Goal: Task Accomplishment & Management: Manage account settings

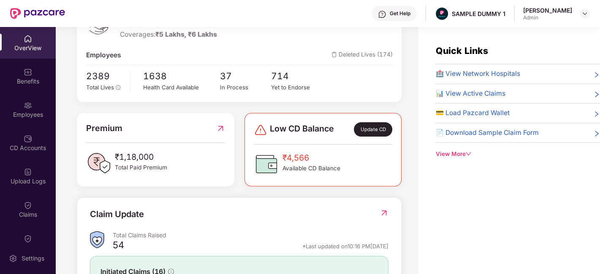
scroll to position [140, 0]
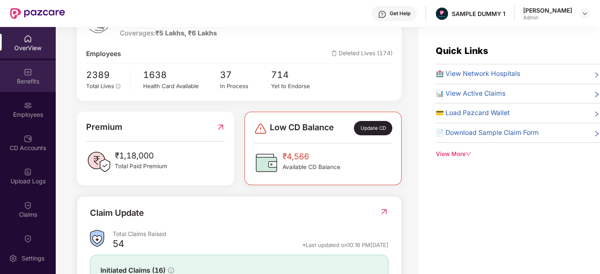
click at [28, 68] on img at bounding box center [28, 72] width 8 height 8
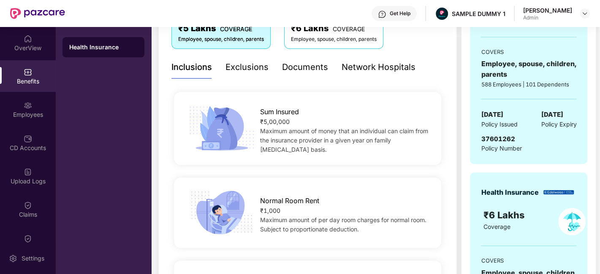
scroll to position [157, 0]
click at [248, 71] on div "Exclusions" at bounding box center [246, 67] width 43 height 13
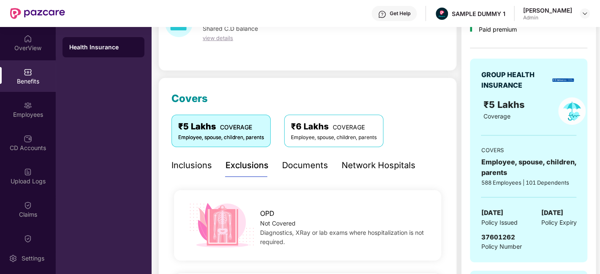
scroll to position [89, 0]
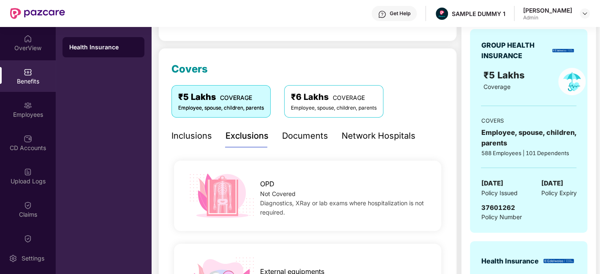
click at [303, 141] on div "Documents" at bounding box center [305, 136] width 46 height 13
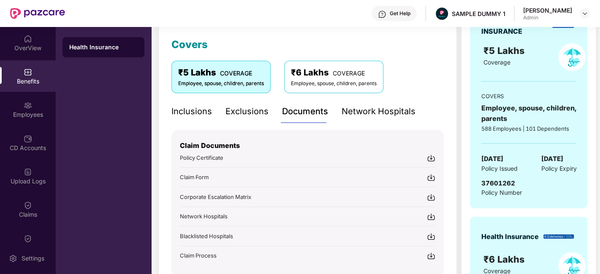
scroll to position [119, 0]
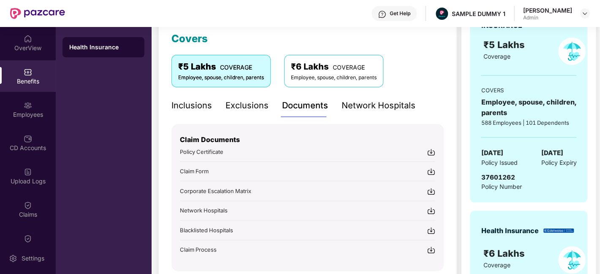
click at [401, 14] on div "Get Help" at bounding box center [400, 13] width 21 height 7
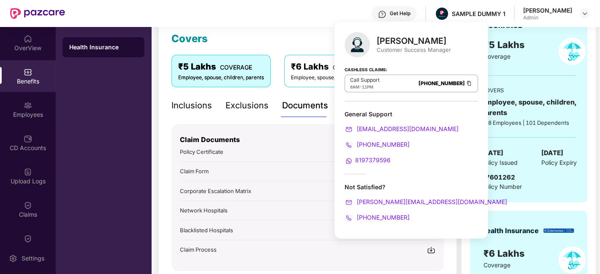
click at [273, 30] on div "Covers ₹5 Lakhs COVERAGE Employee, spouse, children, parents ₹6 Lakhs COVERAGE …" at bounding box center [307, 157] width 298 height 279
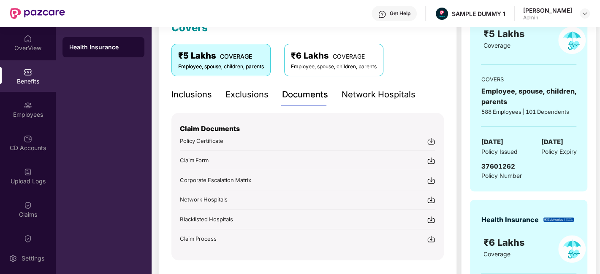
scroll to position [134, 0]
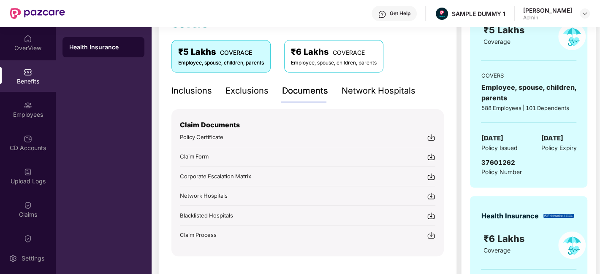
click at [366, 91] on div "Network Hospitals" at bounding box center [379, 90] width 74 height 13
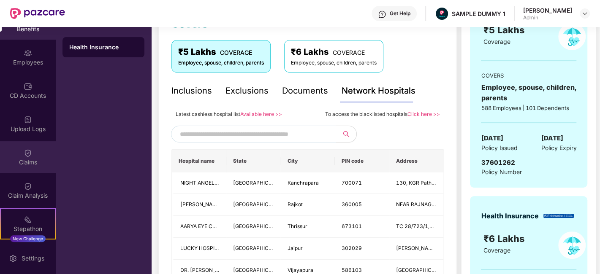
scroll to position [53, 0]
click at [31, 162] on div "Claims" at bounding box center [28, 162] width 56 height 8
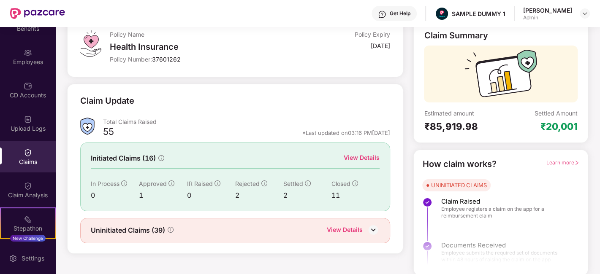
scroll to position [55, 0]
click at [370, 155] on div "View Details" at bounding box center [362, 156] width 36 height 9
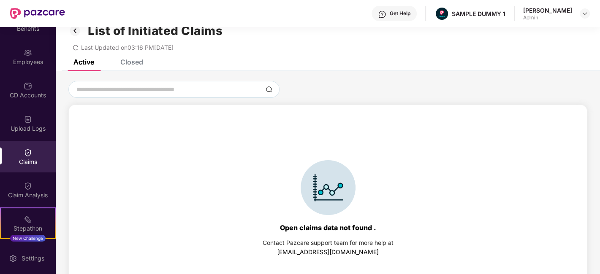
scroll to position [11, 0]
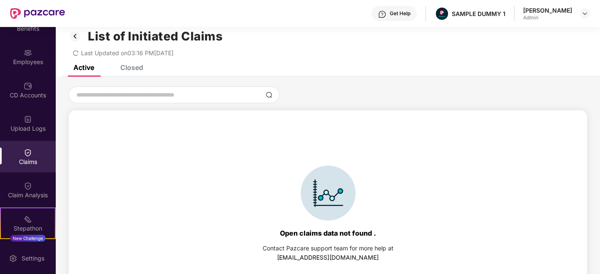
click at [136, 71] on div "Closed" at bounding box center [131, 67] width 23 height 8
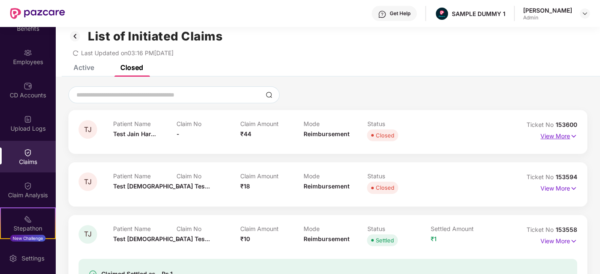
click at [559, 138] on p "View More" at bounding box center [558, 135] width 37 height 11
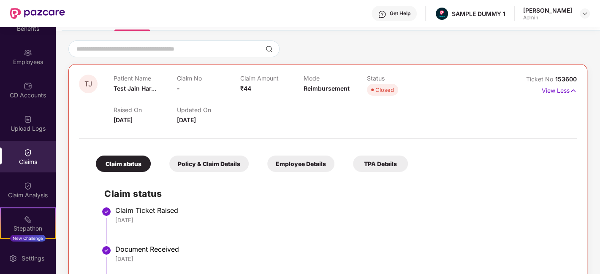
scroll to position [0, 0]
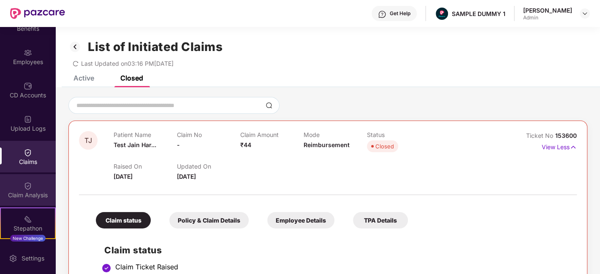
click at [32, 186] on div "Claim Analysis" at bounding box center [28, 190] width 56 height 32
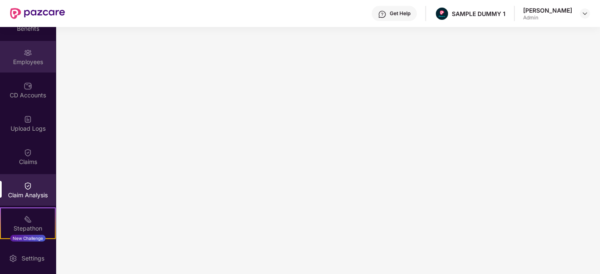
click at [24, 65] on div "Employees" at bounding box center [28, 62] width 56 height 8
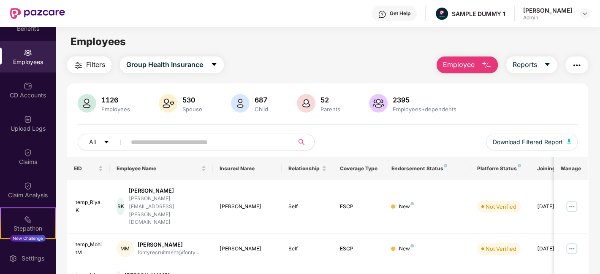
click at [482, 66] on img "button" at bounding box center [486, 65] width 10 height 10
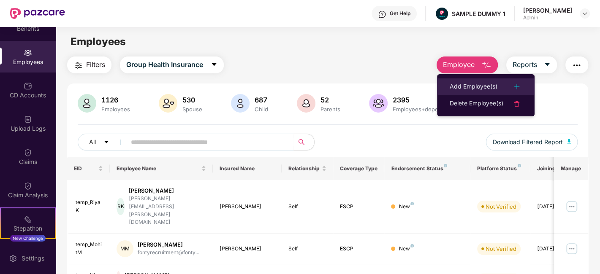
click at [484, 84] on div "Add Employee(s)" at bounding box center [474, 87] width 48 height 10
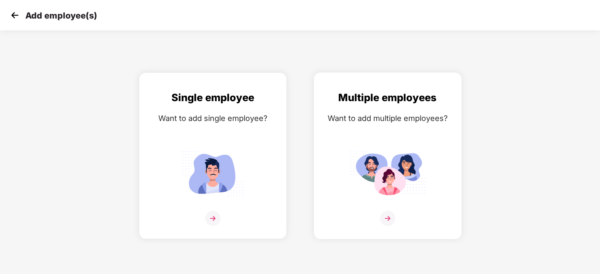
click at [345, 119] on div "Want to add multiple employees?" at bounding box center [388, 118] width 130 height 12
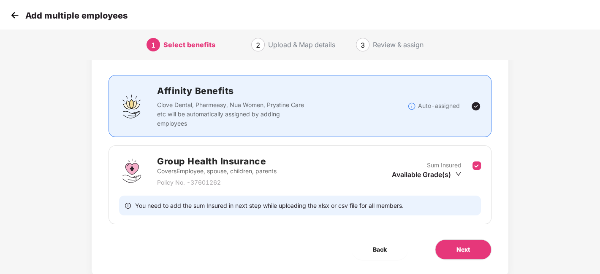
scroll to position [65, 0]
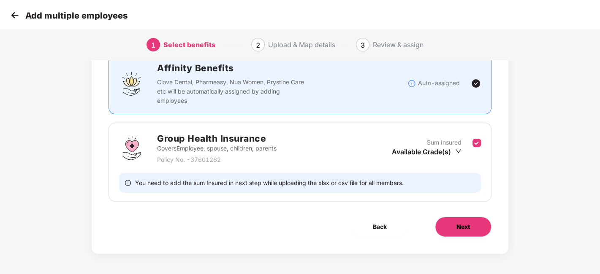
click at [456, 233] on button "Next" at bounding box center [463, 227] width 57 height 20
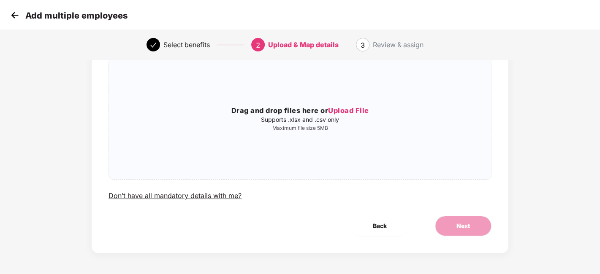
scroll to position [0, 0]
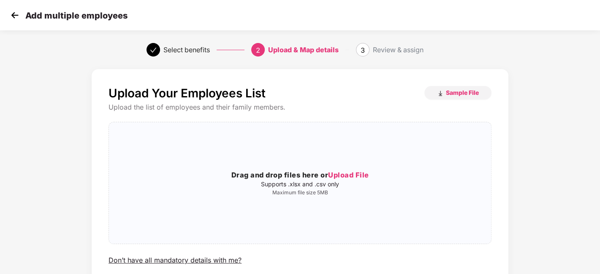
click at [11, 11] on img at bounding box center [14, 15] width 13 height 13
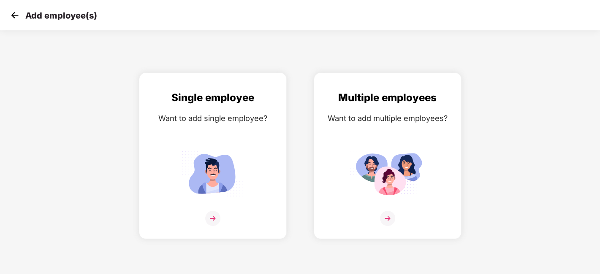
click at [11, 11] on img at bounding box center [14, 15] width 13 height 13
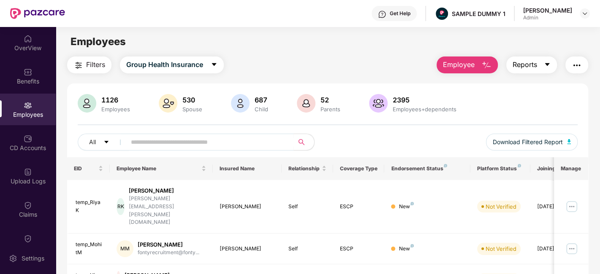
click at [526, 65] on span "Reports" at bounding box center [525, 65] width 24 height 11
click at [575, 68] on img "button" at bounding box center [577, 65] width 10 height 10
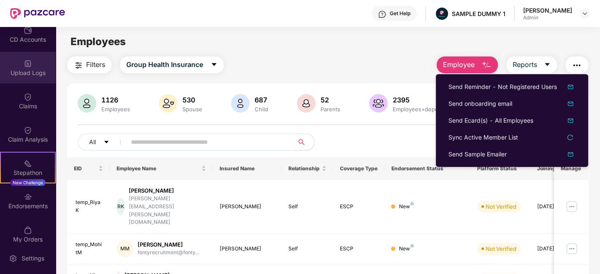
scroll to position [122, 0]
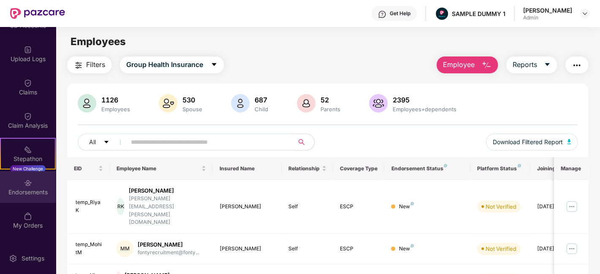
click at [21, 188] on div "Endorsements" at bounding box center [28, 192] width 56 height 8
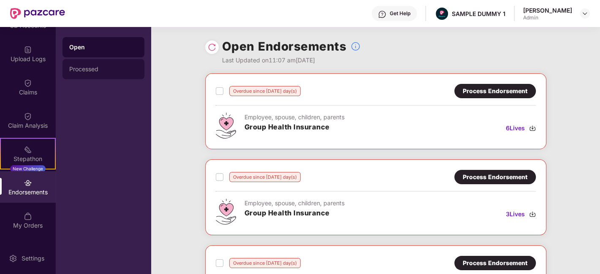
click at [97, 72] on div "Processed" at bounding box center [103, 69] width 68 height 7
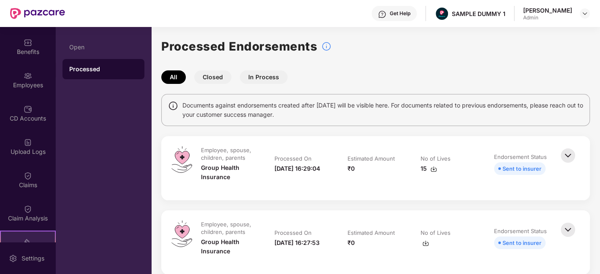
scroll to position [0, 0]
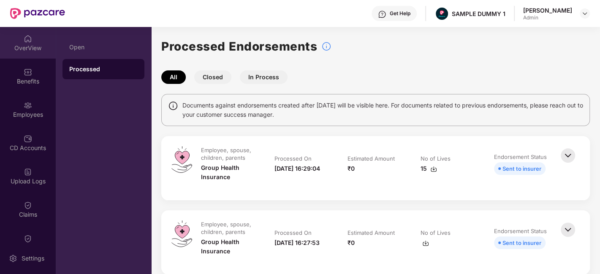
click at [33, 45] on div "OverView" at bounding box center [28, 48] width 56 height 8
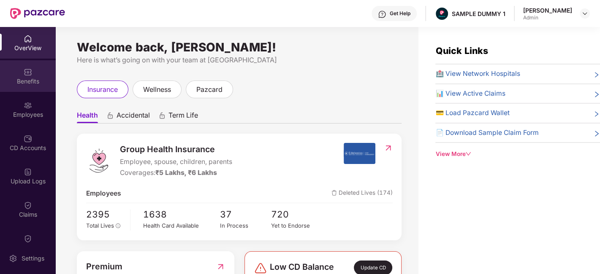
click at [28, 78] on div "Benefits" at bounding box center [28, 81] width 56 height 8
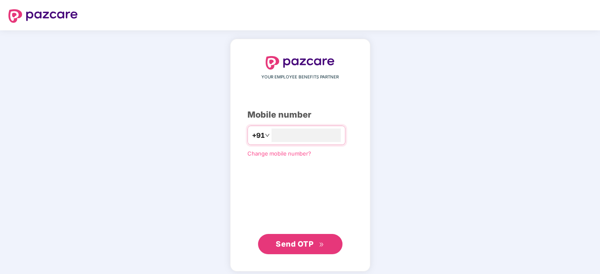
type input "**********"
click at [312, 239] on span "Send OTP" at bounding box center [300, 245] width 49 height 12
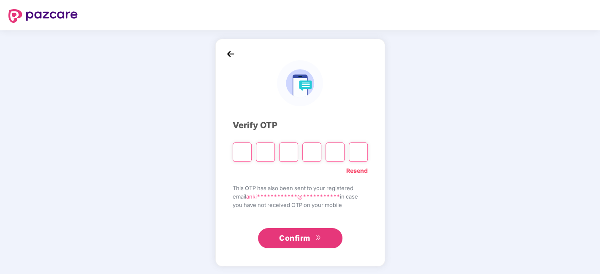
type input "*"
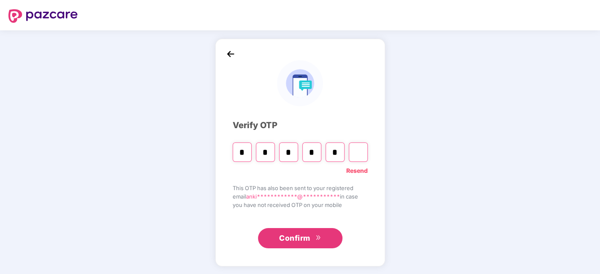
type input "*"
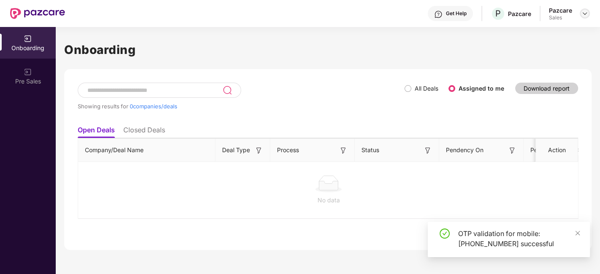
click at [586, 14] on img at bounding box center [584, 13] width 7 height 7
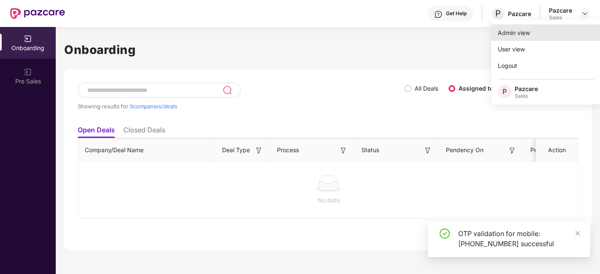
click at [518, 37] on div "Admin view" at bounding box center [546, 32] width 110 height 16
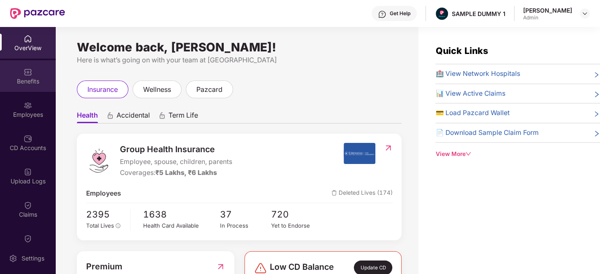
click at [23, 79] on div "Benefits" at bounding box center [28, 81] width 56 height 8
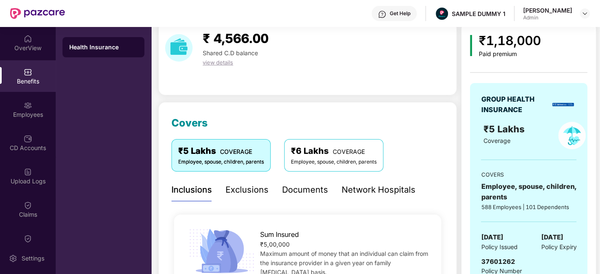
scroll to position [38, 0]
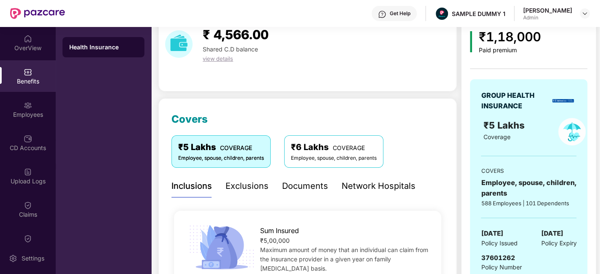
click at [239, 188] on div "Exclusions" at bounding box center [246, 186] width 43 height 13
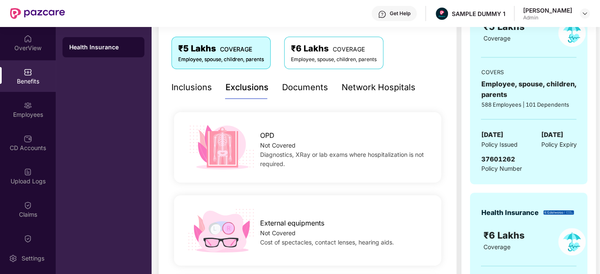
scroll to position [135, 0]
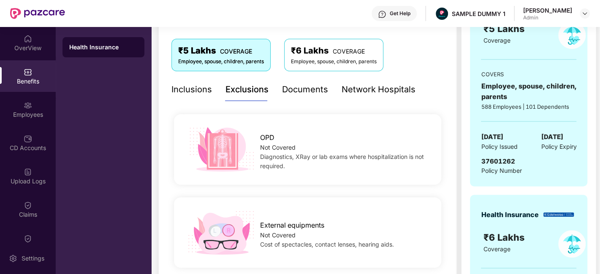
click at [308, 94] on div "Documents" at bounding box center [305, 89] width 46 height 13
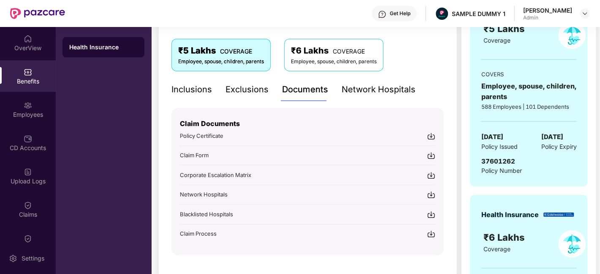
click at [353, 90] on div "Network Hospitals" at bounding box center [379, 89] width 74 height 13
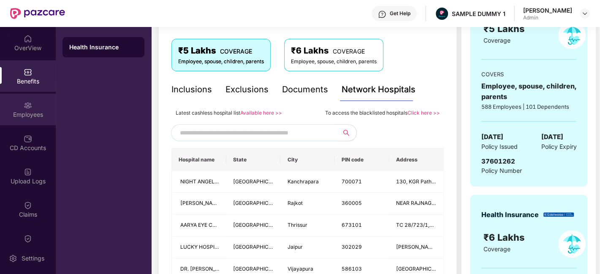
click at [33, 102] on div "Employees" at bounding box center [28, 110] width 56 height 32
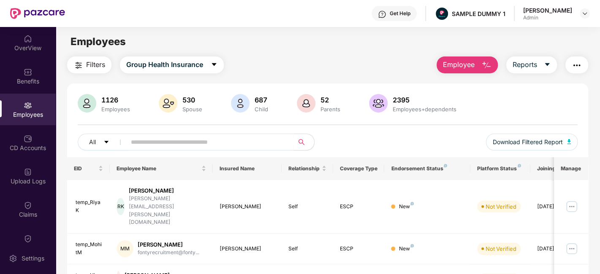
click at [462, 67] on span "Employee" at bounding box center [459, 65] width 32 height 11
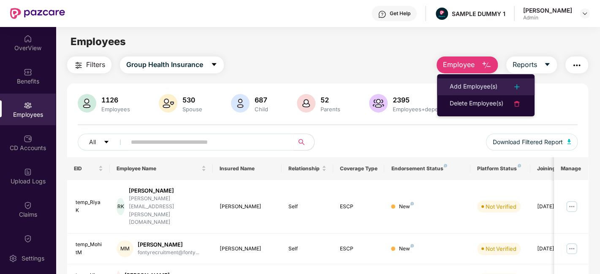
click at [465, 84] on div "Add Employee(s)" at bounding box center [474, 87] width 48 height 10
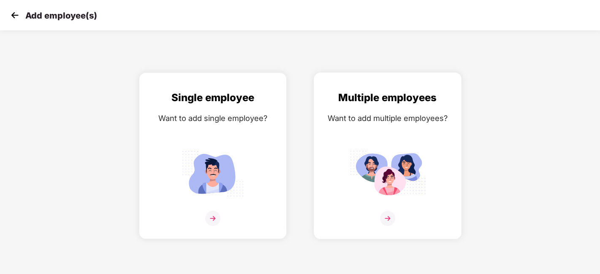
click at [380, 122] on div "Want to add multiple employees?" at bounding box center [388, 118] width 130 height 12
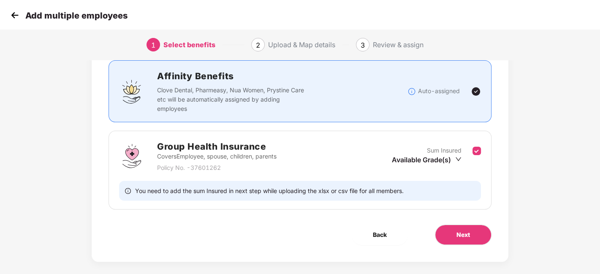
scroll to position [65, 0]
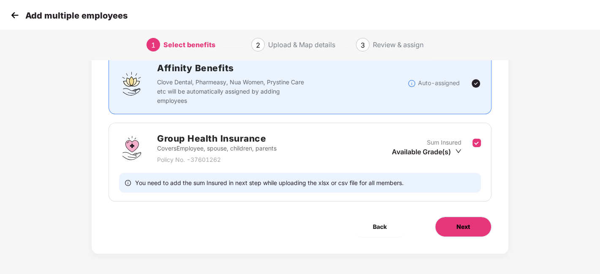
click at [448, 230] on button "Next" at bounding box center [463, 227] width 57 height 20
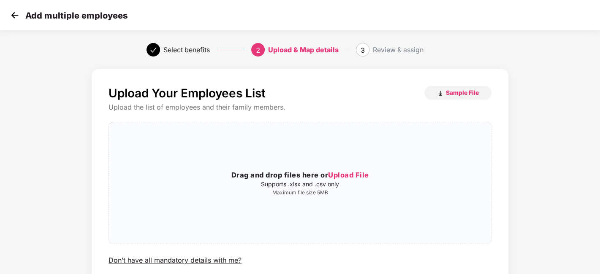
click at [15, 16] on img at bounding box center [14, 15] width 13 height 13
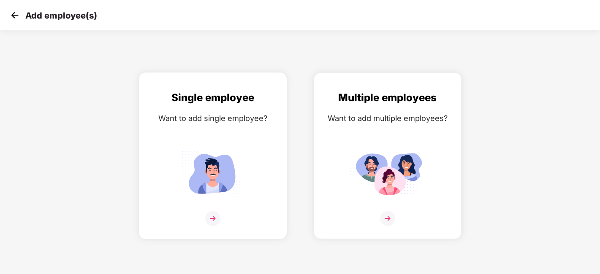
click at [182, 132] on div "Single employee Want to add single employee?" at bounding box center [213, 163] width 130 height 147
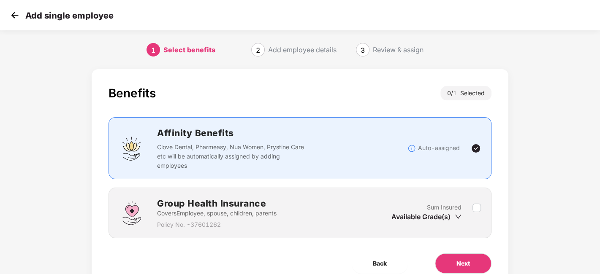
scroll to position [37, 0]
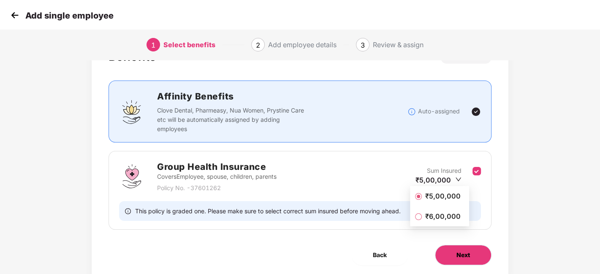
click at [472, 252] on button "Next" at bounding box center [463, 255] width 57 height 20
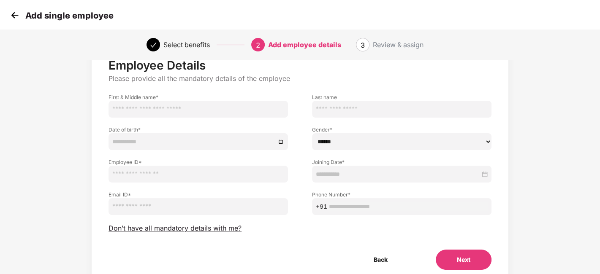
scroll to position [0, 0]
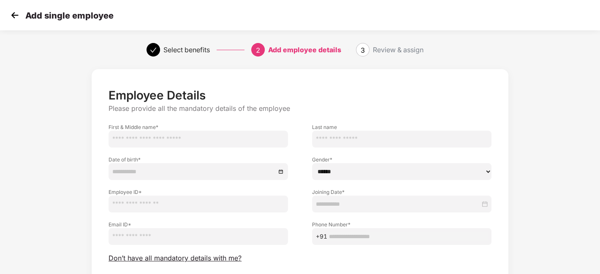
click at [11, 13] on img at bounding box center [14, 15] width 13 height 13
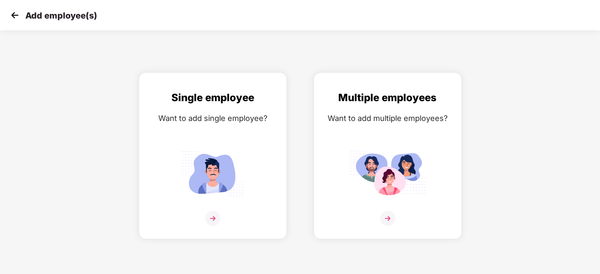
click at [11, 13] on img at bounding box center [14, 15] width 13 height 13
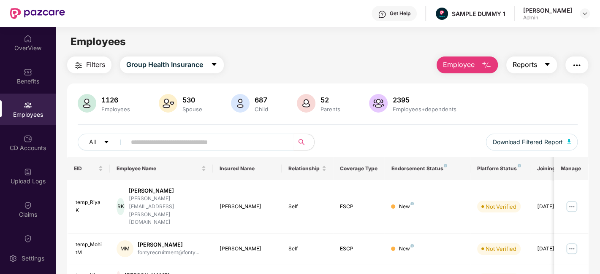
click at [534, 65] on span "Reports" at bounding box center [525, 65] width 24 height 11
click at [351, 69] on div "Filters Group Health Insurance Employee Reports" at bounding box center [327, 65] width 521 height 17
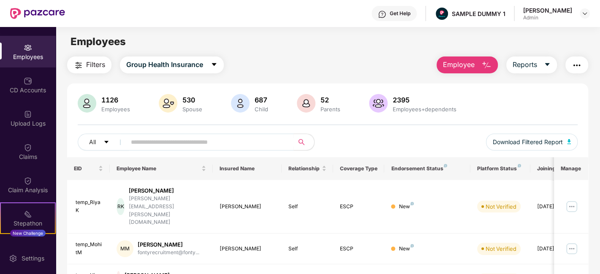
scroll to position [61, 0]
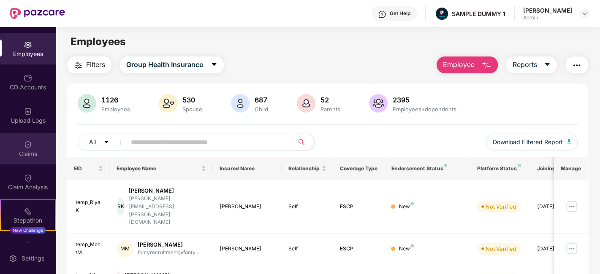
click at [19, 152] on div "Claims" at bounding box center [28, 154] width 56 height 8
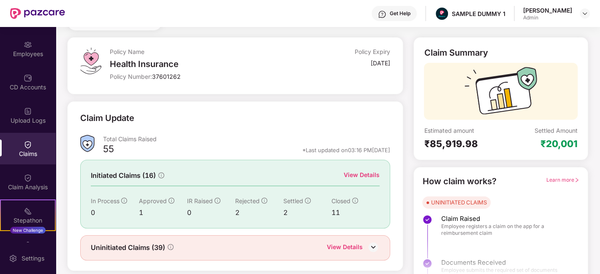
scroll to position [55, 0]
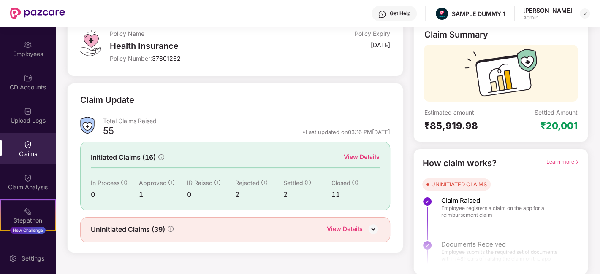
click at [374, 160] on div "View Details" at bounding box center [362, 156] width 36 height 9
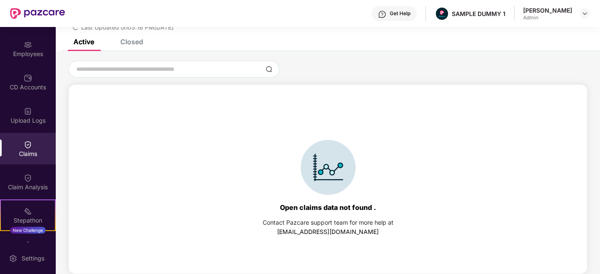
scroll to position [36, 0]
click at [135, 44] on div "Closed" at bounding box center [131, 42] width 23 height 8
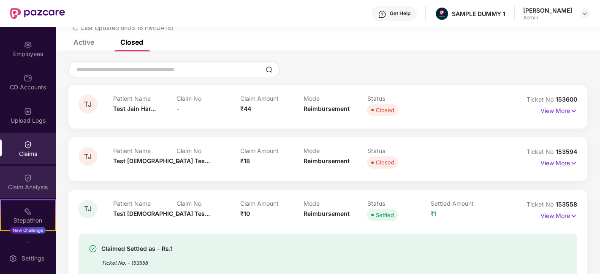
click at [36, 176] on div "Claim Analysis" at bounding box center [28, 182] width 56 height 32
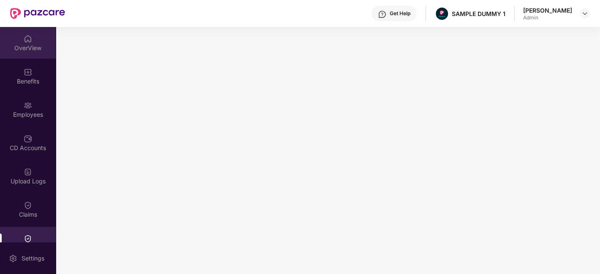
click at [26, 44] on div "OverView" at bounding box center [28, 48] width 56 height 8
